Goal: Task Accomplishment & Management: Use online tool/utility

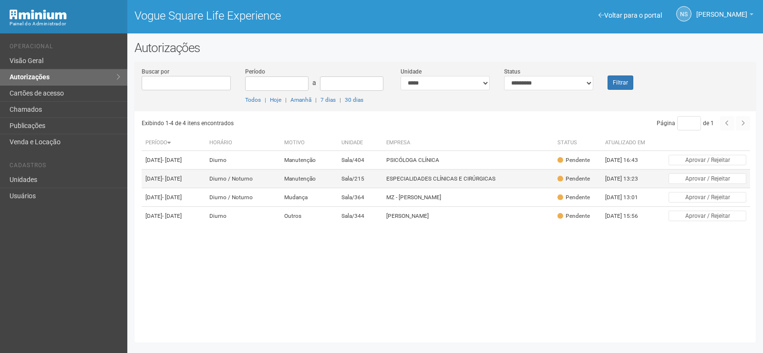
click at [380, 186] on td "Sala/215" at bounding box center [360, 178] width 45 height 19
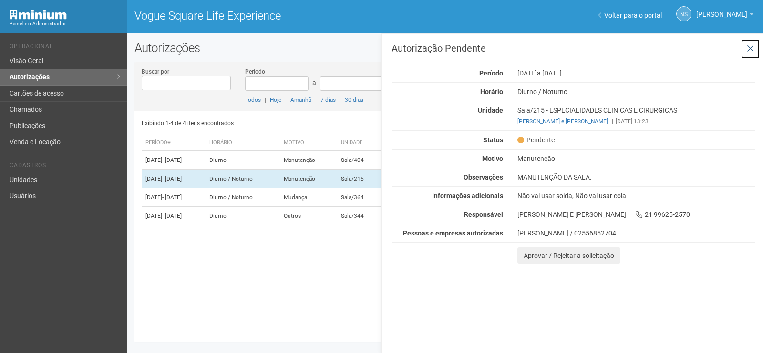
click at [747, 47] on icon at bounding box center [750, 49] width 7 height 10
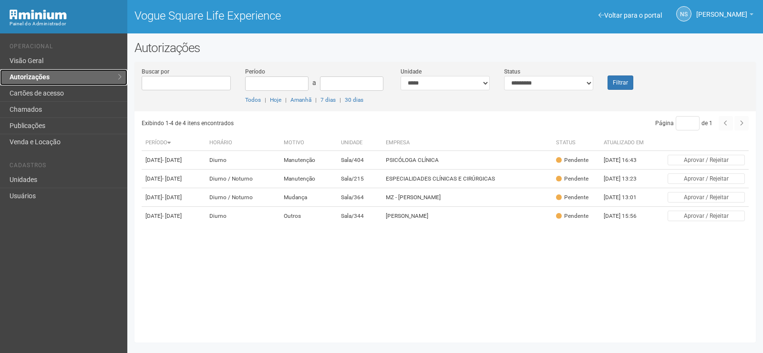
click at [61, 74] on link "Autorizações" at bounding box center [63, 77] width 127 height 16
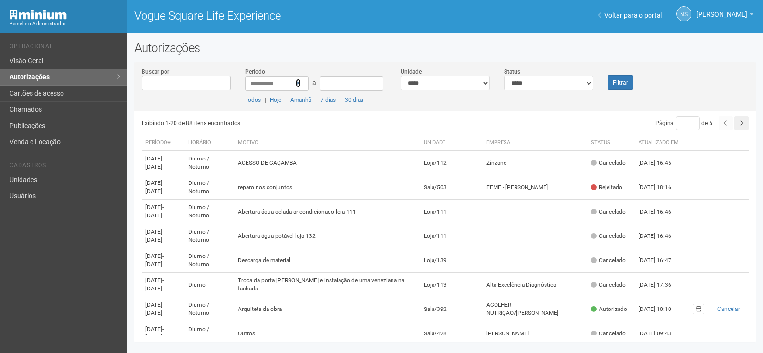
click at [301, 81] on icon at bounding box center [298, 83] width 5 height 7
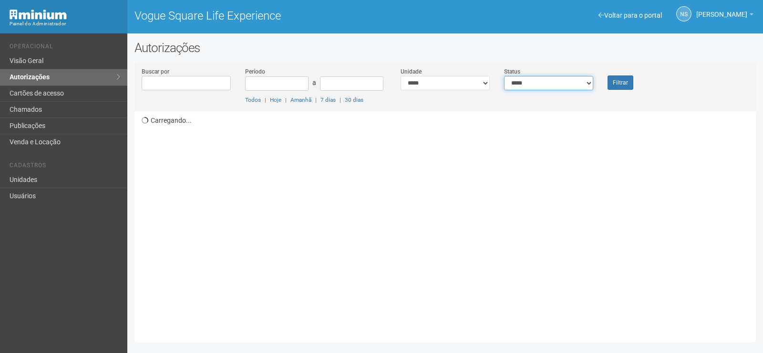
drag, startPoint x: 0, startPoint y: 0, endPoint x: 550, endPoint y: 79, distance: 555.8
click at [550, 79] on select "**********" at bounding box center [548, 83] width 89 height 14
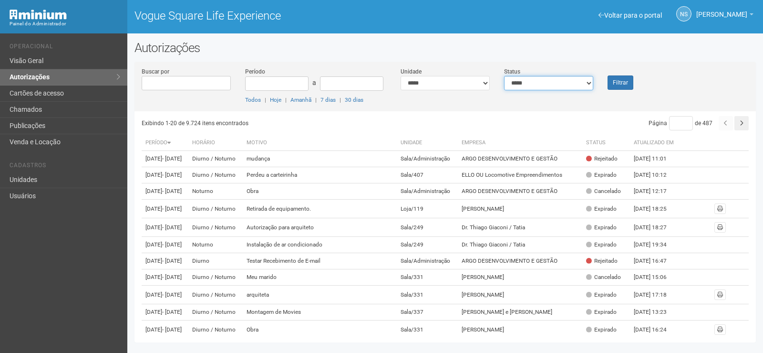
select select "*"
click at [504, 76] on select "**********" at bounding box center [548, 83] width 89 height 14
click at [626, 85] on button "Filtrar" at bounding box center [621, 82] width 26 height 14
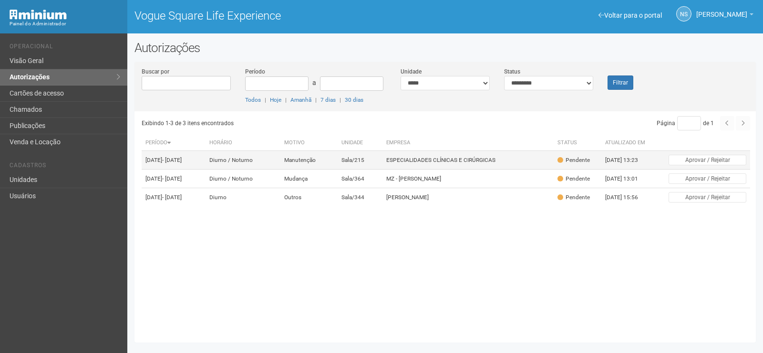
click at [383, 163] on td "Sala/215" at bounding box center [360, 160] width 45 height 19
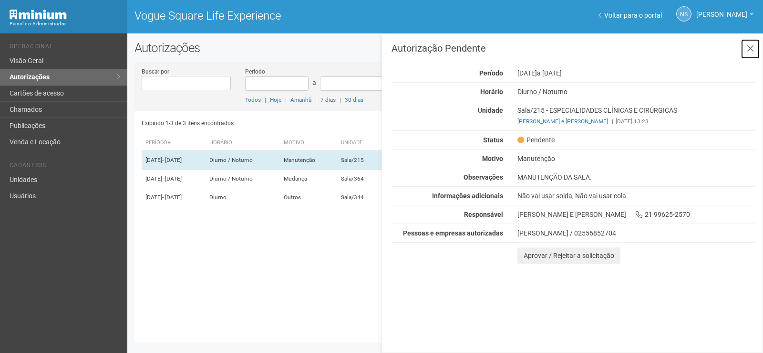
click at [760, 41] on button at bounding box center [751, 49] width 20 height 21
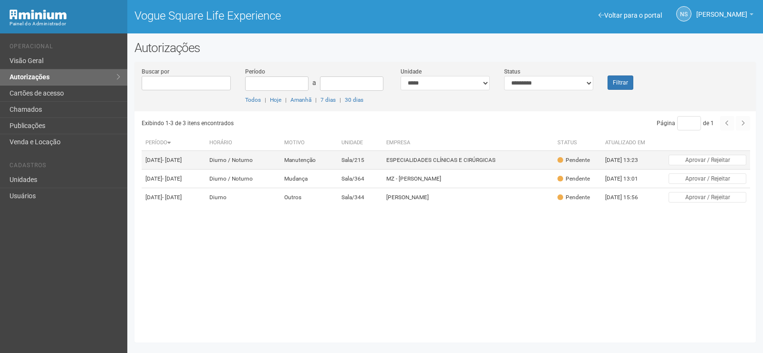
click at [499, 168] on td "ESPECIALIDADES CLÍNICAS E CIRÚRGICAS" at bounding box center [468, 160] width 171 height 19
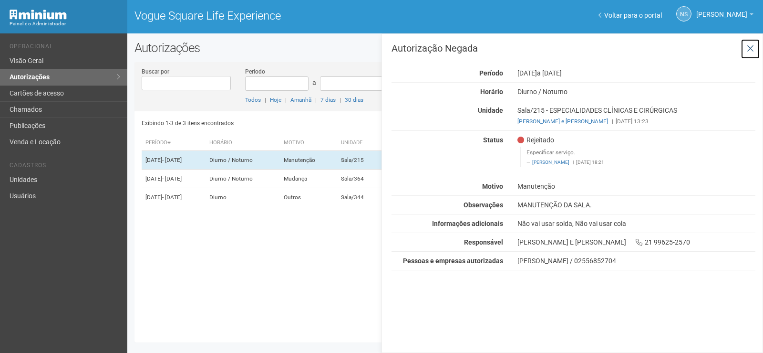
click at [746, 50] on button at bounding box center [751, 49] width 20 height 21
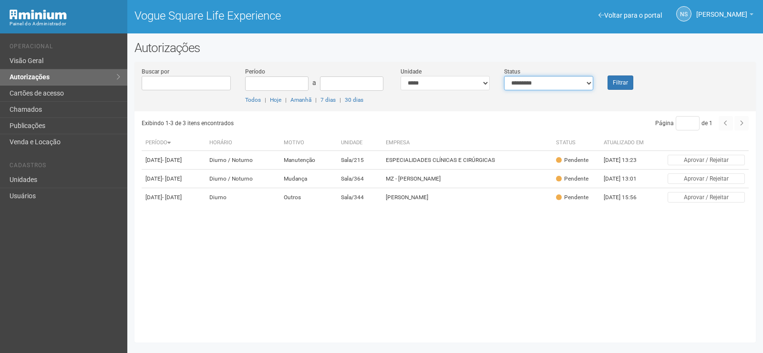
click at [536, 87] on select "**********" at bounding box center [548, 83] width 89 height 14
select select "*"
click at [504, 76] on select "**********" at bounding box center [548, 83] width 89 height 14
click at [631, 81] on button "Filtrar" at bounding box center [621, 82] width 26 height 14
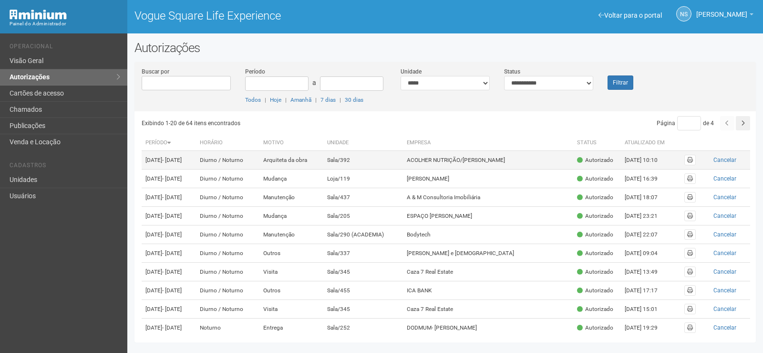
click at [423, 153] on td "ACOLHER NUTRIÇÃO/[PERSON_NAME]" at bounding box center [488, 160] width 170 height 19
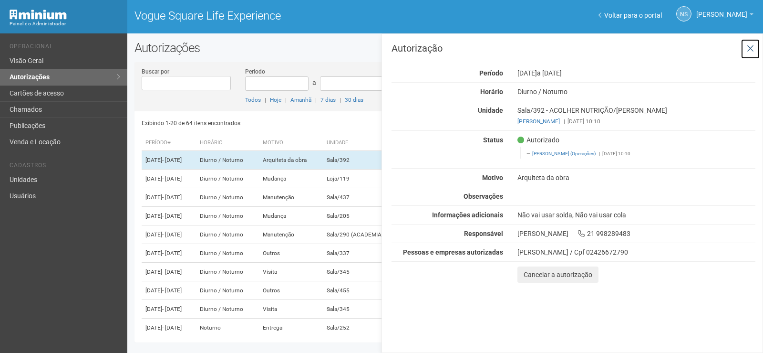
click at [755, 44] on button at bounding box center [751, 49] width 20 height 21
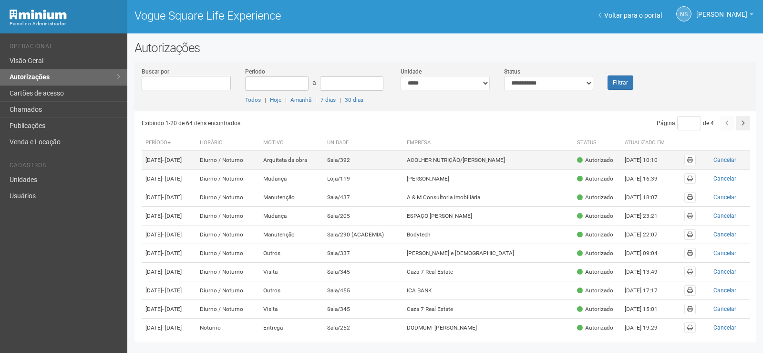
click at [467, 169] on td "ACOLHER NUTRIÇÃO/ANA CAROLINA" at bounding box center [488, 160] width 170 height 19
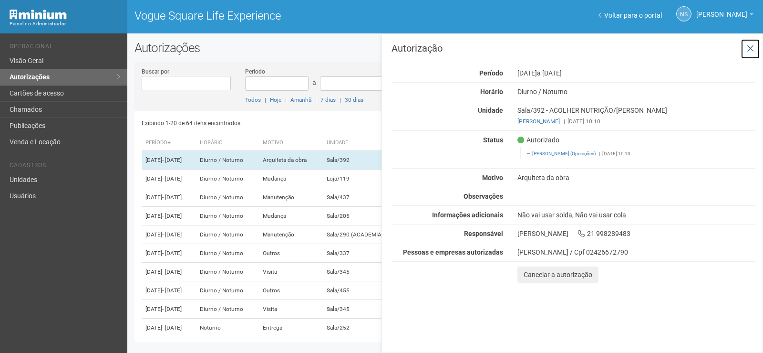
click at [749, 48] on icon at bounding box center [750, 49] width 7 height 10
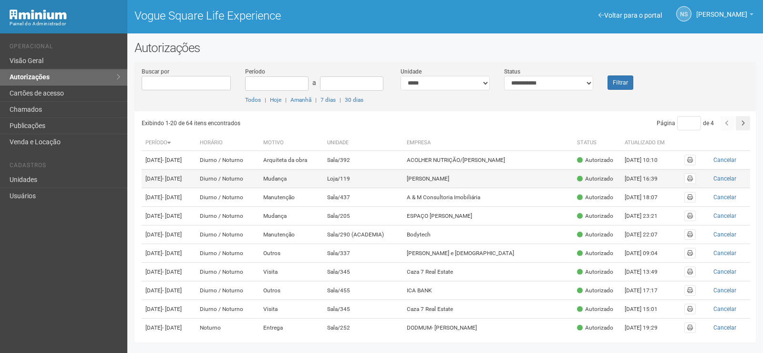
click at [369, 187] on td "Loja/119" at bounding box center [363, 178] width 80 height 19
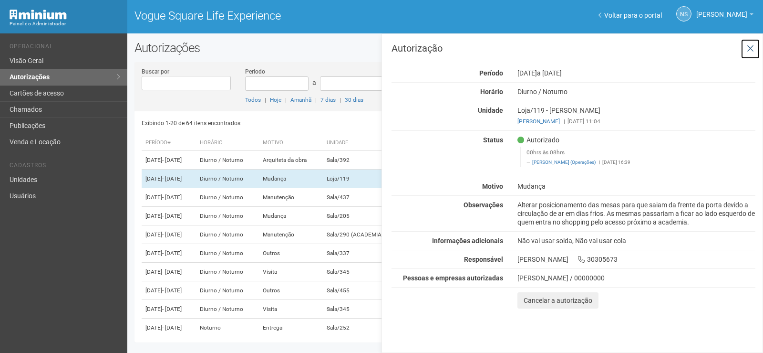
click at [753, 48] on icon at bounding box center [750, 49] width 7 height 10
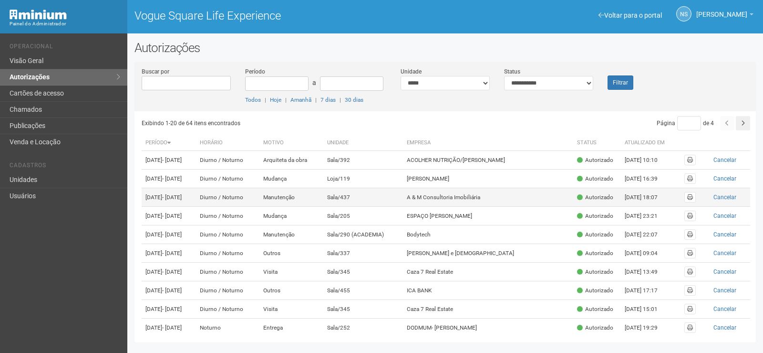
scroll to position [48, 0]
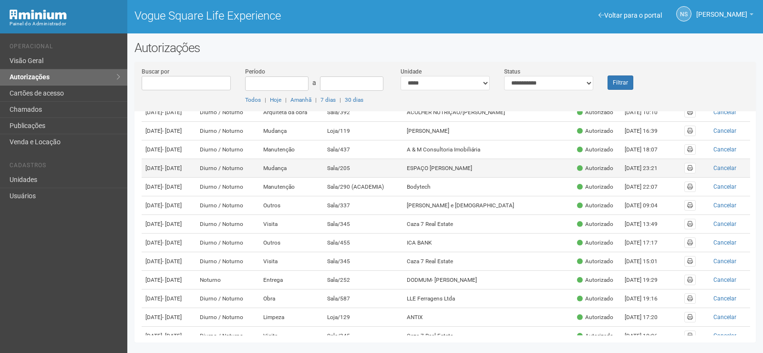
click at [353, 177] on td "Sala/205" at bounding box center [363, 168] width 80 height 19
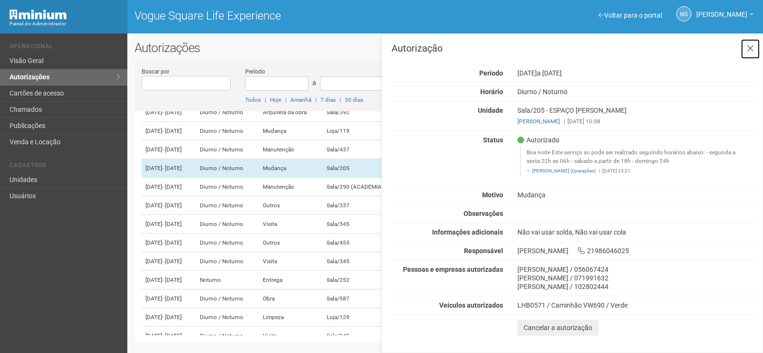
click at [753, 58] on button at bounding box center [751, 49] width 20 height 21
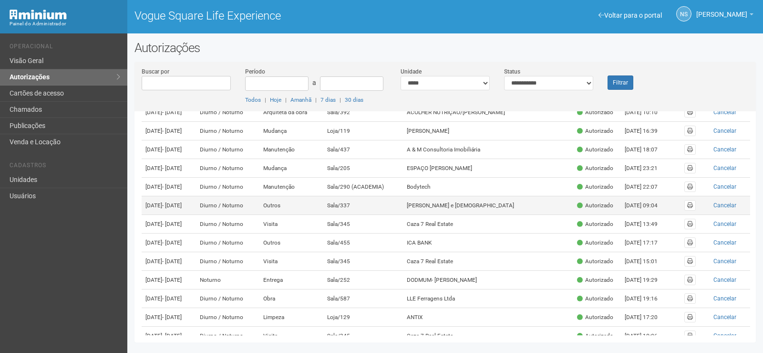
click at [444, 215] on td "Almeida e Evangelista" at bounding box center [488, 205] width 170 height 19
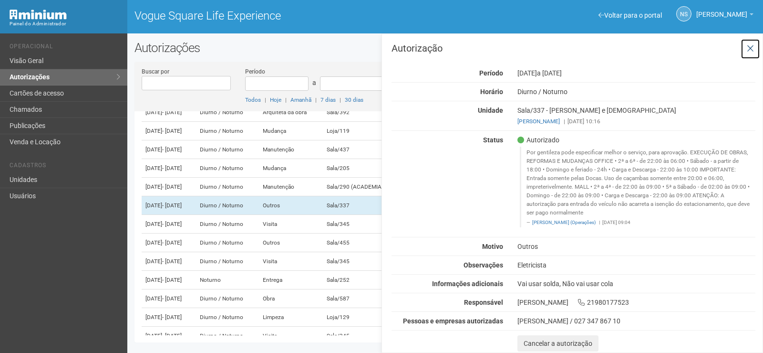
click at [752, 49] on icon at bounding box center [750, 49] width 7 height 10
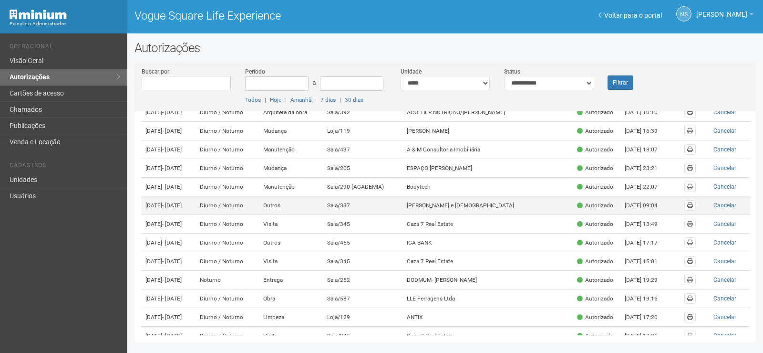
click at [404, 215] on td "Sala/337" at bounding box center [363, 205] width 80 height 19
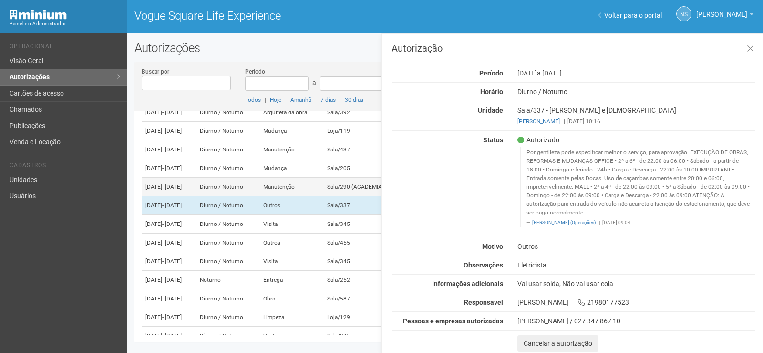
click at [363, 196] on td "Sala/290 (ACADEMIA)" at bounding box center [363, 186] width 80 height 19
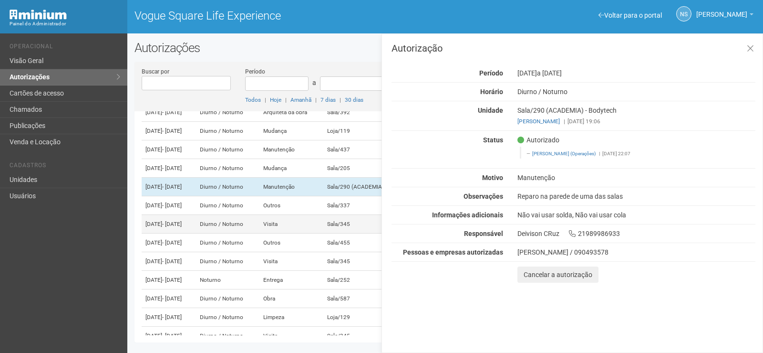
click at [360, 233] on td "Sala/345" at bounding box center [363, 224] width 80 height 19
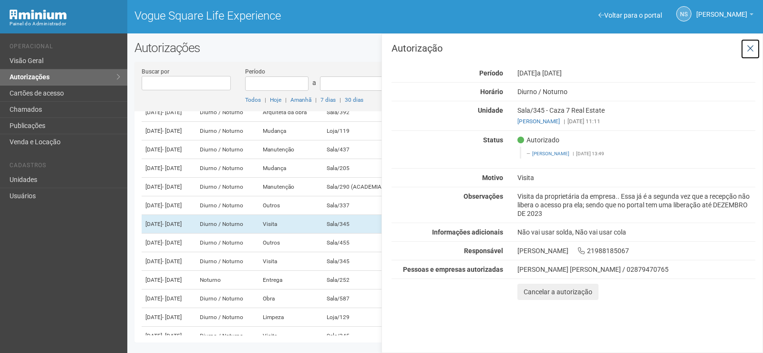
click at [746, 54] on button at bounding box center [751, 49] width 20 height 21
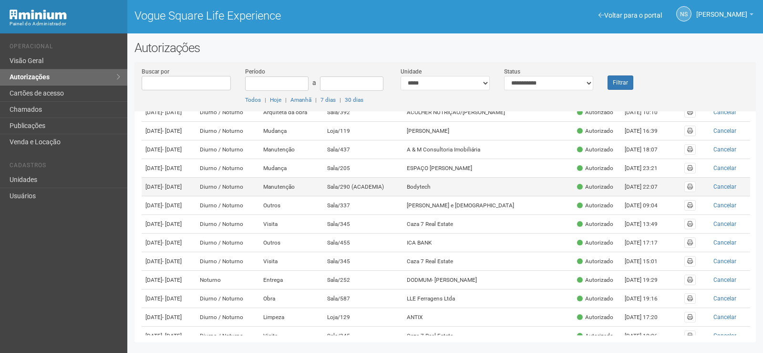
click at [452, 196] on td "Bodytech" at bounding box center [488, 186] width 170 height 19
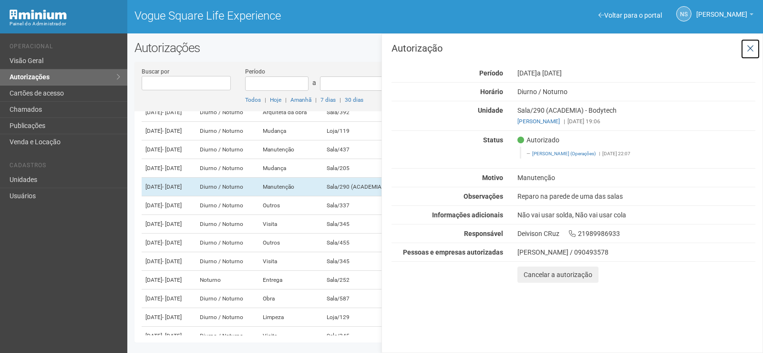
click at [751, 56] on button at bounding box center [751, 49] width 20 height 21
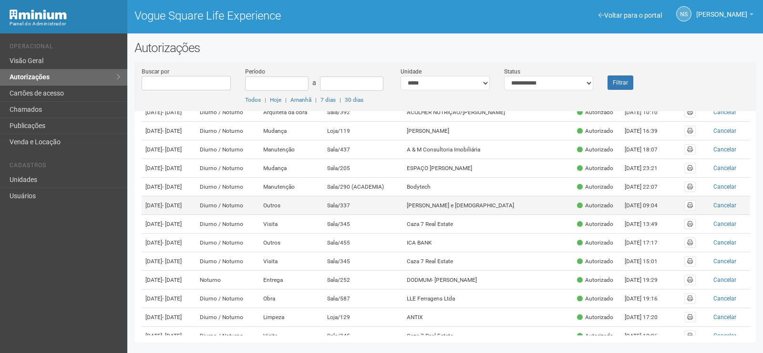
click at [429, 215] on td "Almeida e Evangelista" at bounding box center [488, 205] width 170 height 19
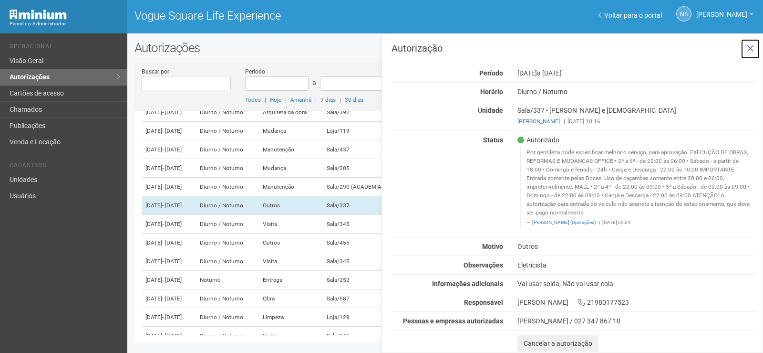
click at [749, 42] on button at bounding box center [751, 49] width 20 height 21
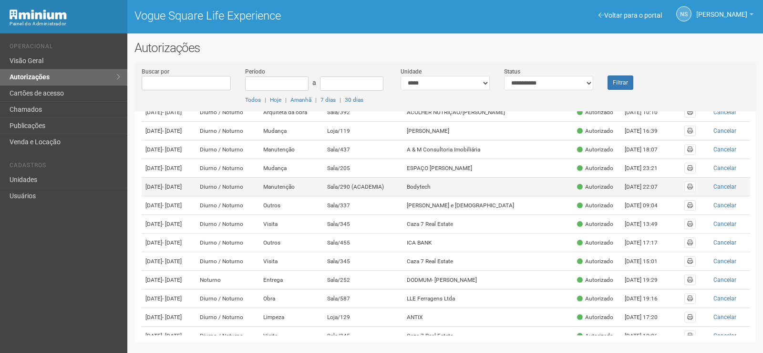
click at [449, 196] on td "Bodytech" at bounding box center [488, 186] width 170 height 19
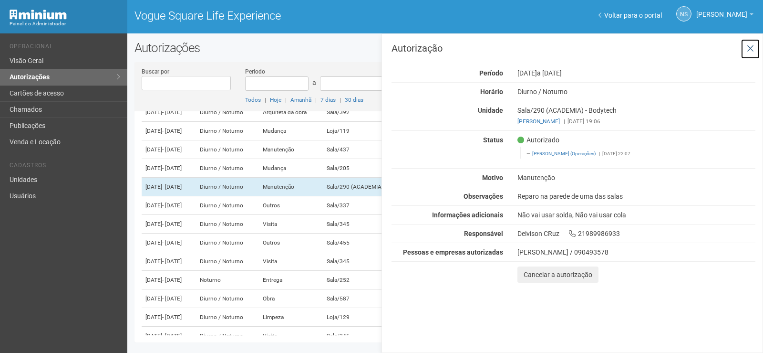
click at [757, 49] on button at bounding box center [751, 49] width 20 height 21
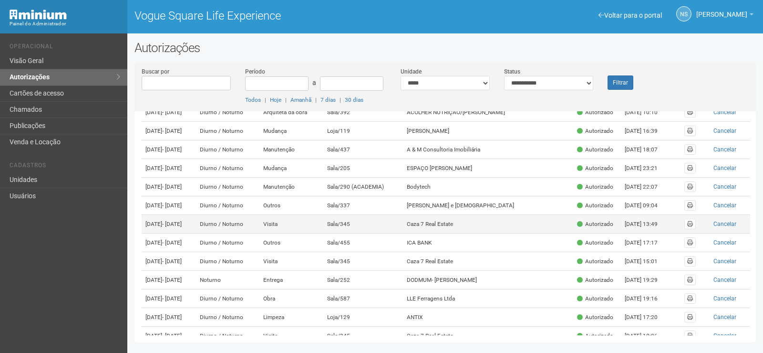
click at [404, 233] on td "Sala/345" at bounding box center [363, 224] width 80 height 19
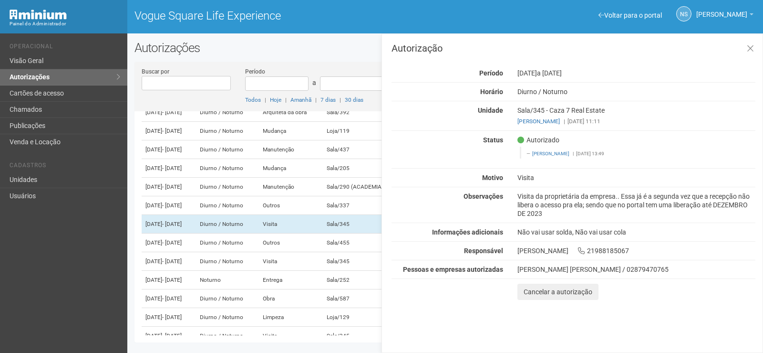
drag, startPoint x: 517, startPoint y: 195, endPoint x: 650, endPoint y: 217, distance: 134.4
click at [650, 217] on div "Visita da proprietária da empresa.. Essa já é a segunda vez que a recepção não …" at bounding box center [636, 205] width 252 height 26
click at [745, 65] on div "Autorização Período 20/12/2022 a 31/12/2026 Horário Diurno / Noturno Unidade Sa…" at bounding box center [574, 171] width 364 height 256
click at [750, 48] on icon at bounding box center [750, 49] width 7 height 10
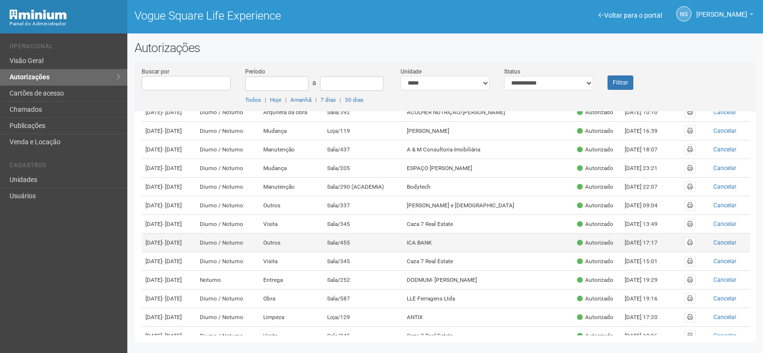
click at [387, 252] on td "Sala/455" at bounding box center [363, 242] width 80 height 19
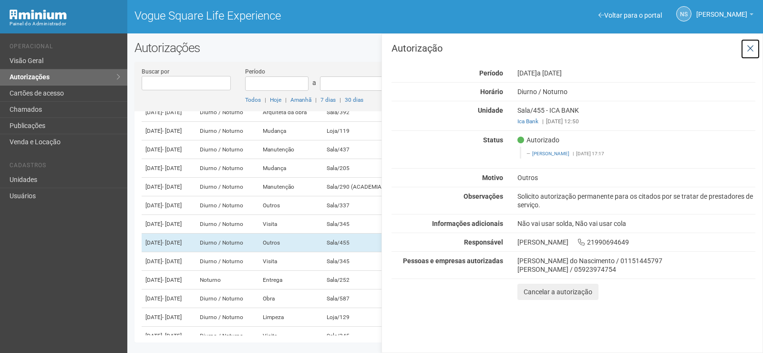
click at [751, 46] on icon at bounding box center [750, 49] width 7 height 10
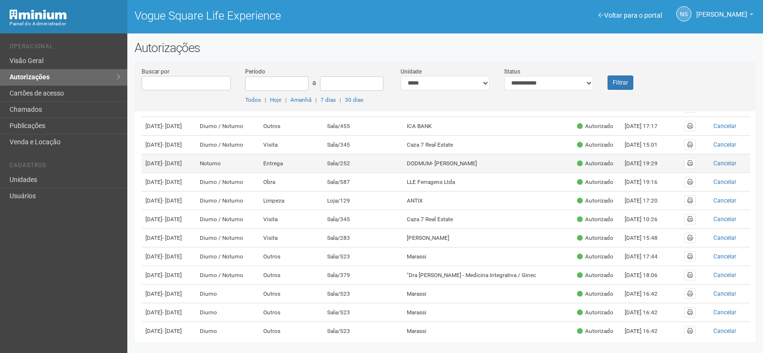
scroll to position [191, 0]
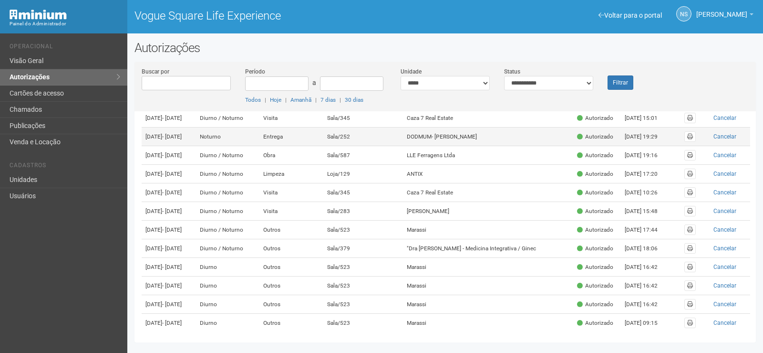
click at [439, 183] on td "ANTIX" at bounding box center [488, 174] width 170 height 19
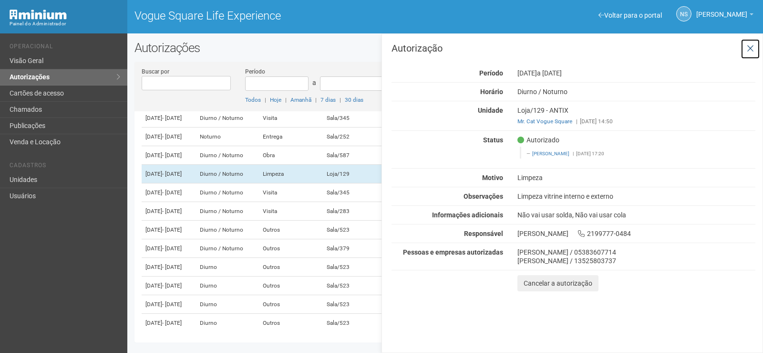
click at [751, 50] on icon at bounding box center [750, 49] width 7 height 10
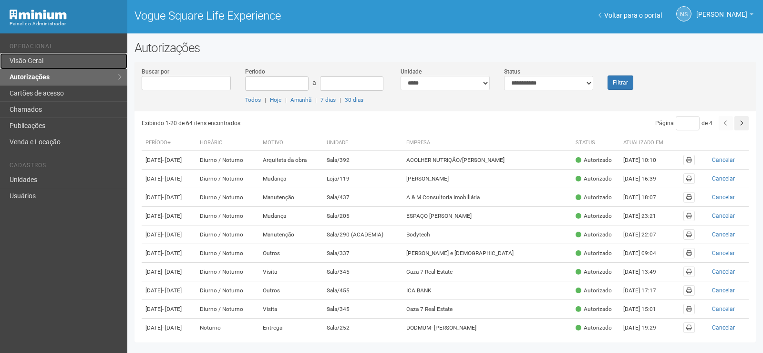
click at [79, 58] on link "Visão Geral" at bounding box center [63, 61] width 127 height 16
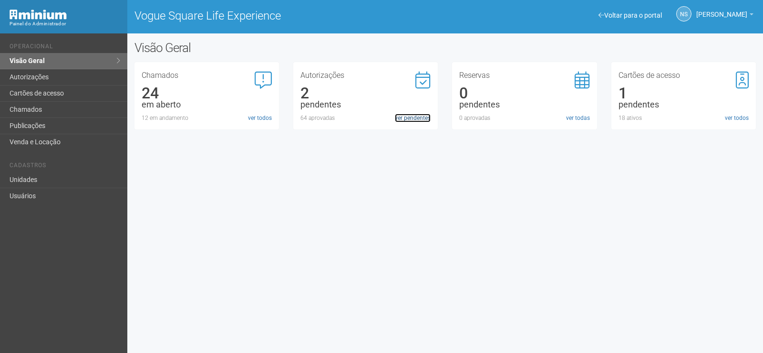
click at [416, 116] on link "ver pendentes" at bounding box center [413, 118] width 36 height 9
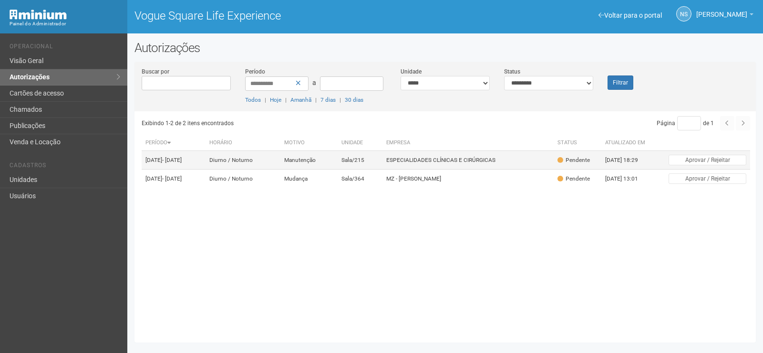
click at [404, 167] on td "ESPECIALIDADES CLÍNICAS E CIRÚRGICAS" at bounding box center [468, 160] width 171 height 19
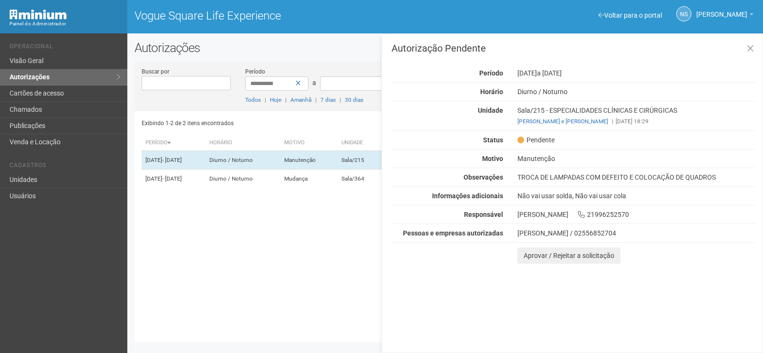
click at [202, 231] on div "Exibindo 1-2 de 2 itens encontrados Página * de 1 Período [GEOGRAPHIC_DATA] Mot…" at bounding box center [449, 223] width 614 height 224
click at [749, 44] on icon at bounding box center [750, 49] width 7 height 10
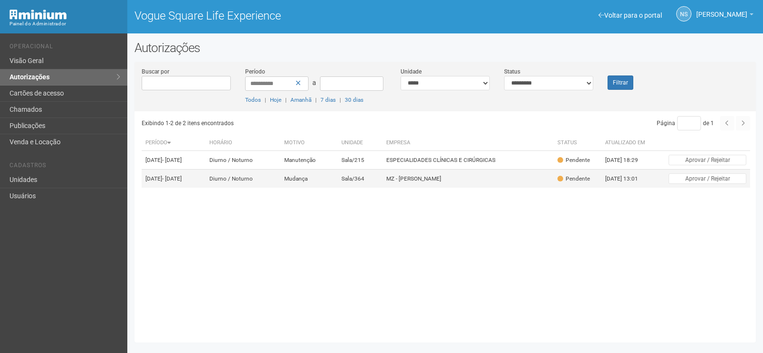
click at [492, 188] on td "MZ - [PERSON_NAME]" at bounding box center [468, 178] width 171 height 19
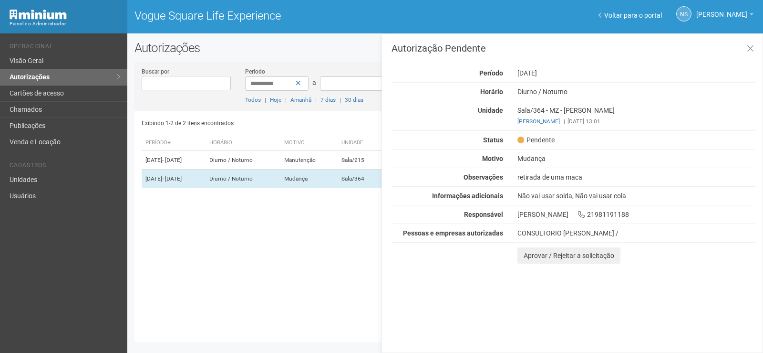
click at [340, 281] on div "Exibindo 1-2 de 2 itens encontrados Página * de 1 Período [GEOGRAPHIC_DATA] Mot…" at bounding box center [449, 223] width 614 height 224
click at [754, 46] on icon at bounding box center [750, 49] width 7 height 10
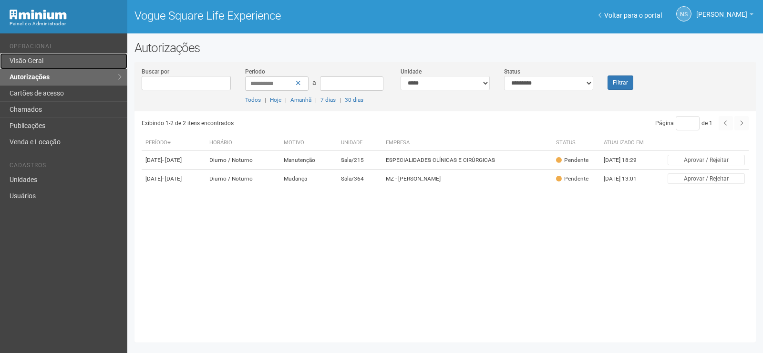
click at [62, 62] on link "Visão Geral" at bounding box center [63, 61] width 127 height 16
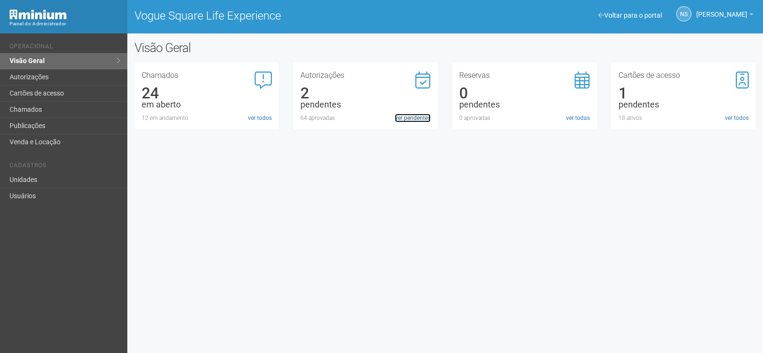
click at [418, 121] on link "ver pendentes" at bounding box center [413, 118] width 36 height 9
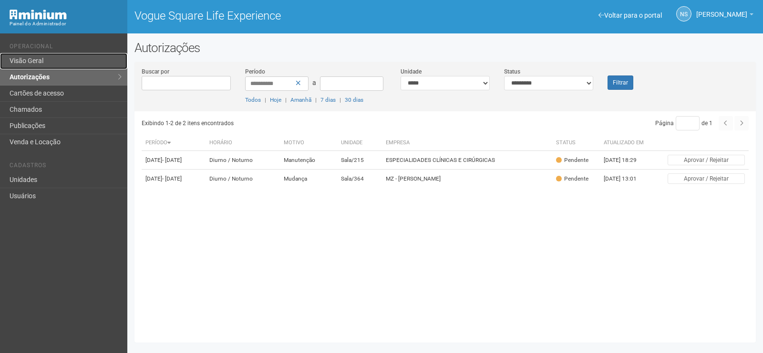
click at [61, 63] on link "Visão Geral" at bounding box center [63, 61] width 127 height 16
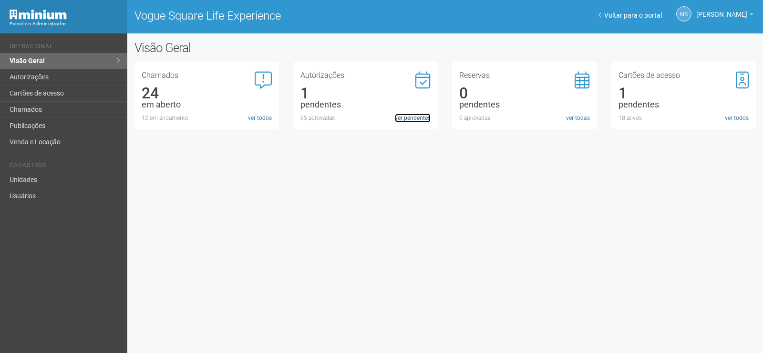
click at [417, 116] on link "ver pendentes" at bounding box center [413, 118] width 36 height 9
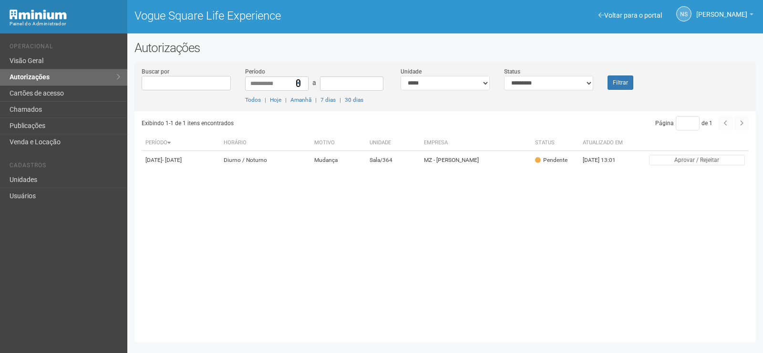
click at [299, 83] on icon at bounding box center [298, 83] width 5 height 7
